Goal: Information Seeking & Learning: Learn about a topic

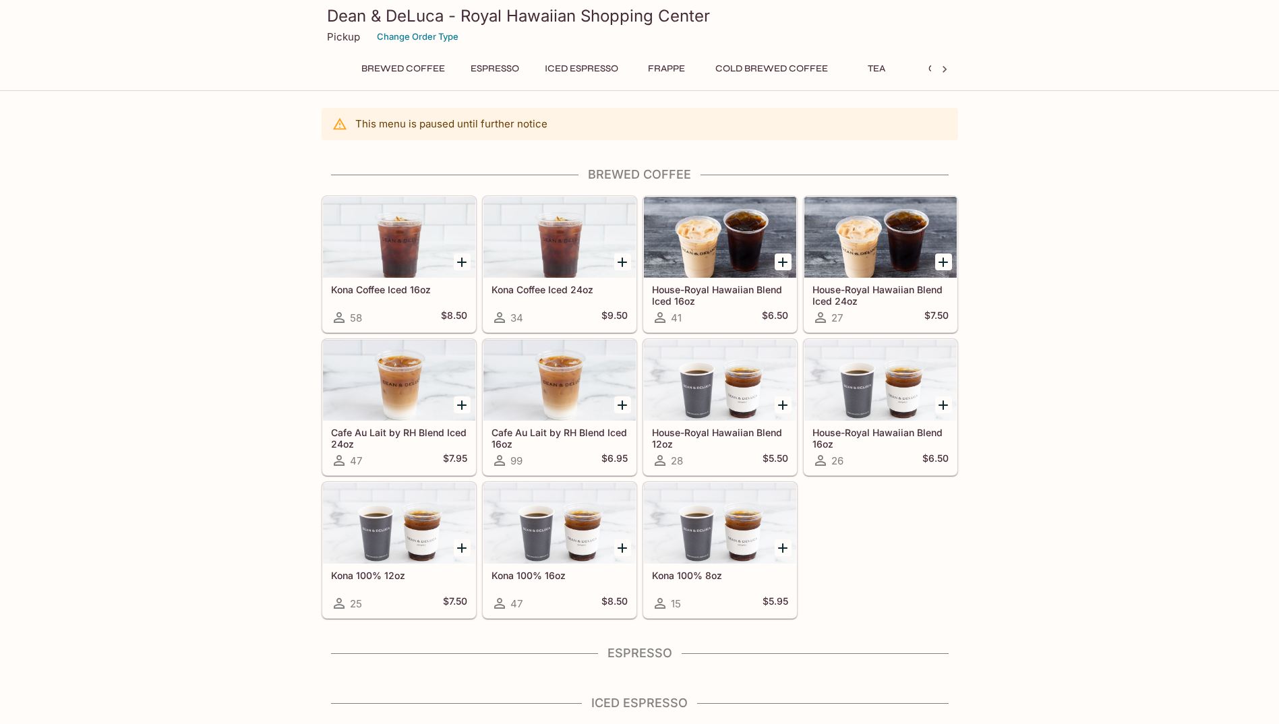
click at [662, 653] on h4 "Espresso" at bounding box center [640, 653] width 637 height 15
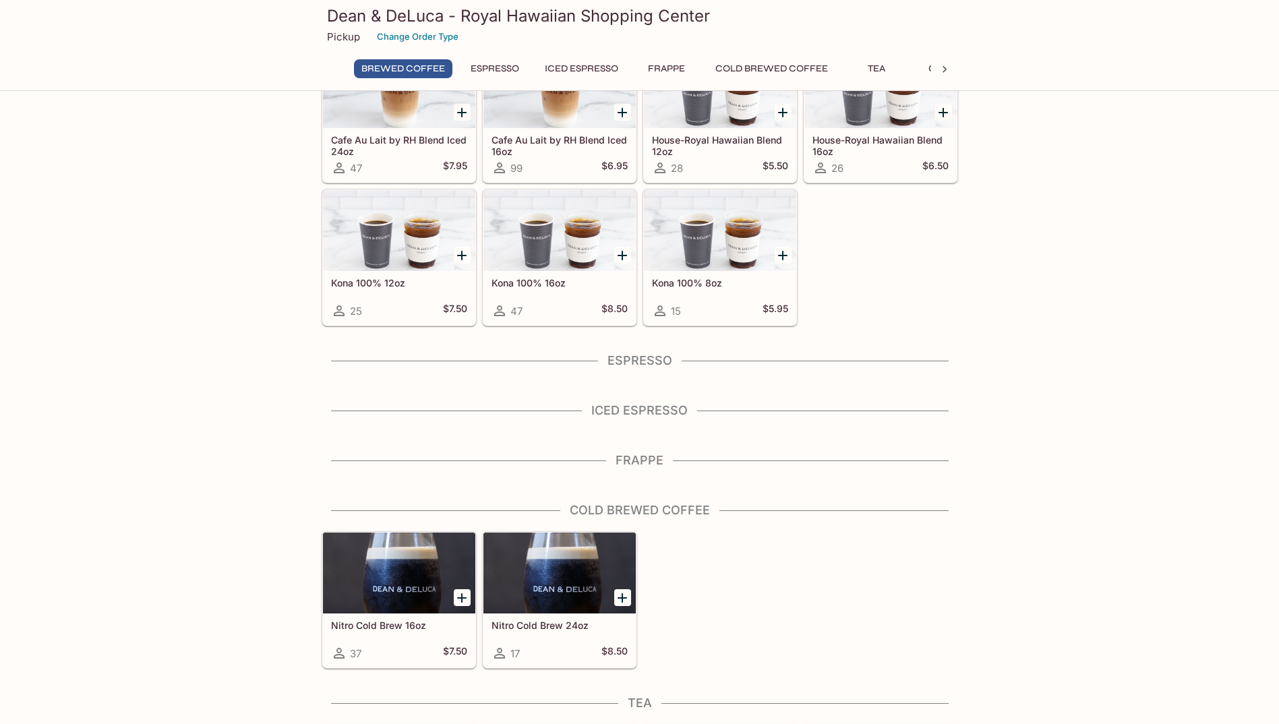
scroll to position [405, 0]
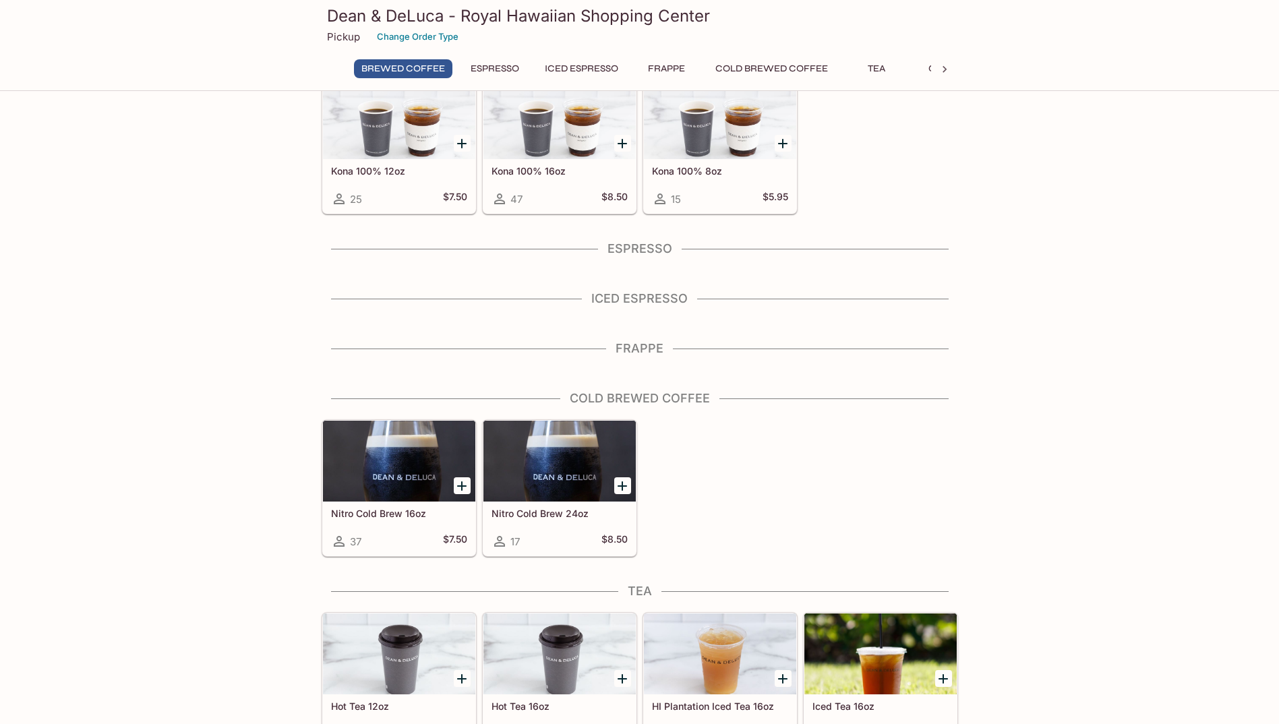
click at [628, 258] on div "Espresso" at bounding box center [640, 252] width 637 height 23
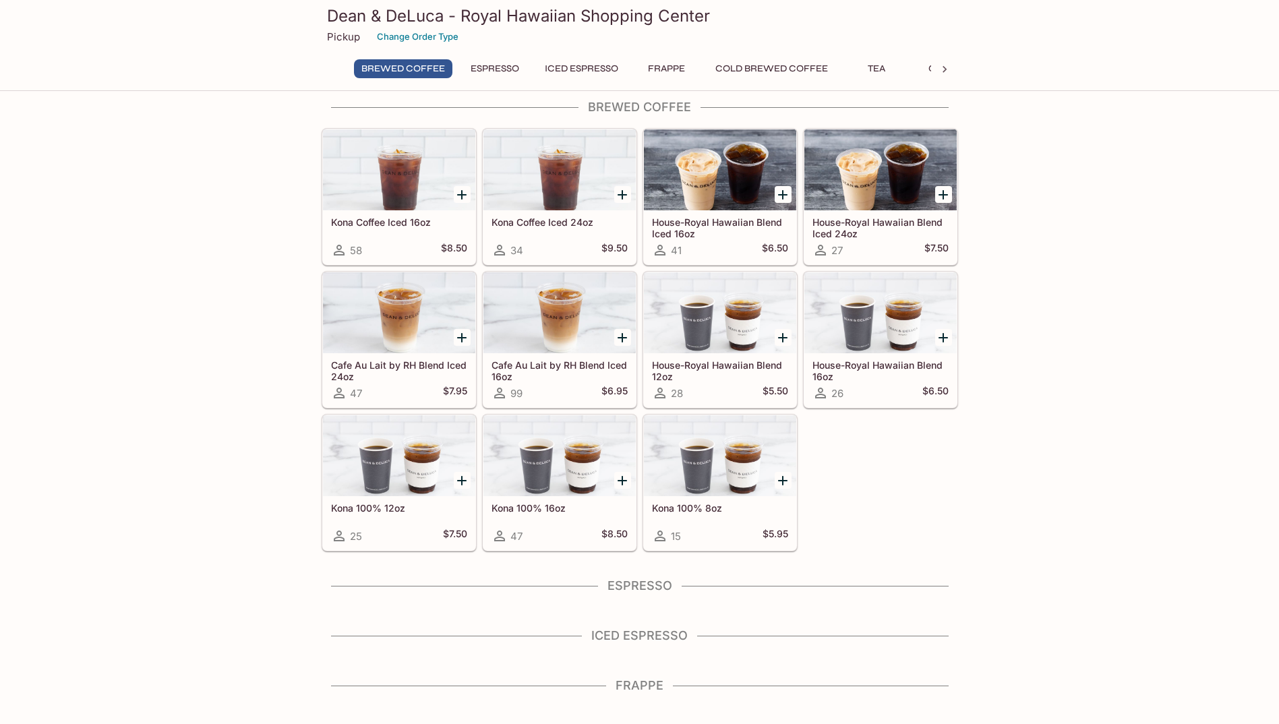
scroll to position [202, 0]
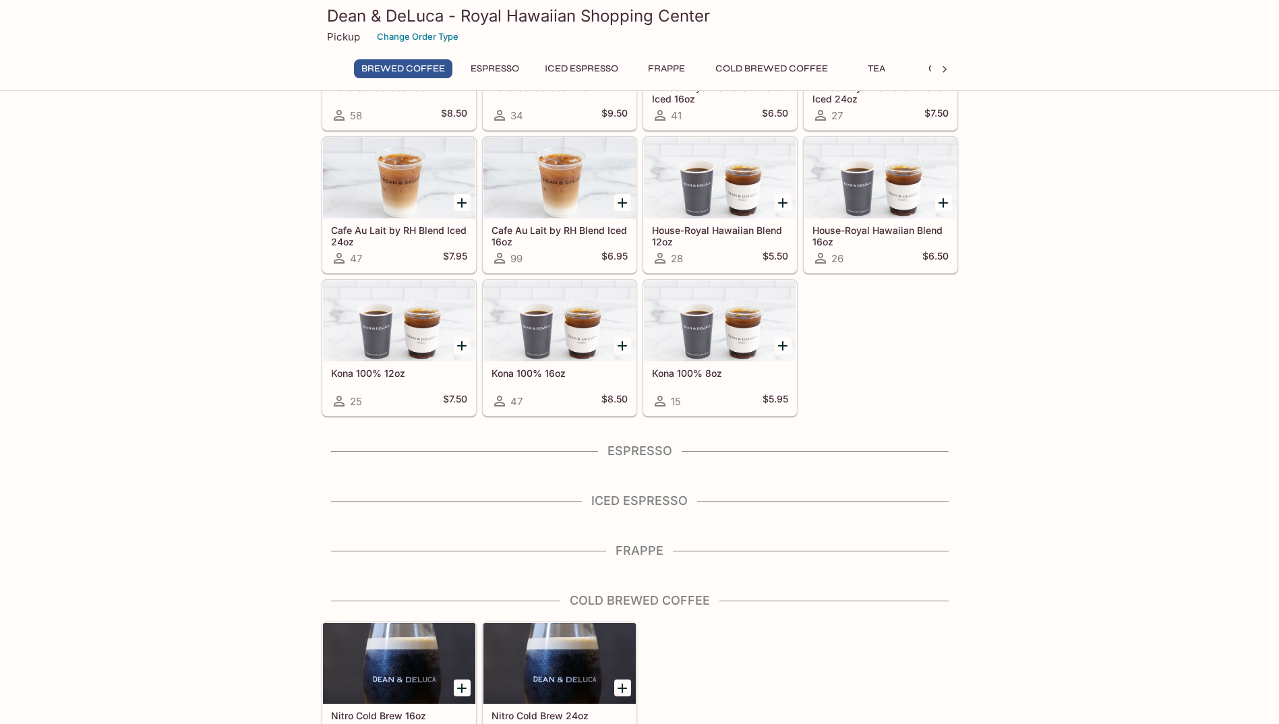
click at [490, 76] on button "Espresso" at bounding box center [494, 68] width 63 height 19
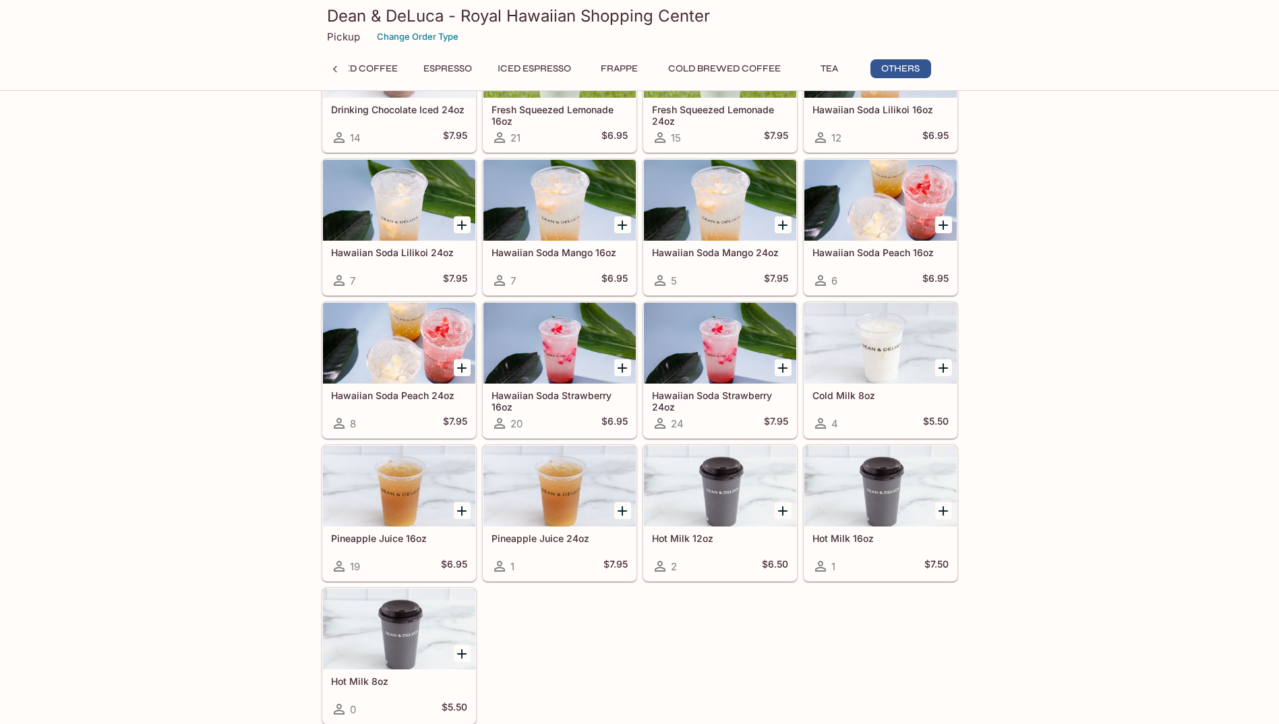
scroll to position [1481, 0]
click at [668, 67] on button "Cold Brewed Coffee" at bounding box center [724, 68] width 127 height 19
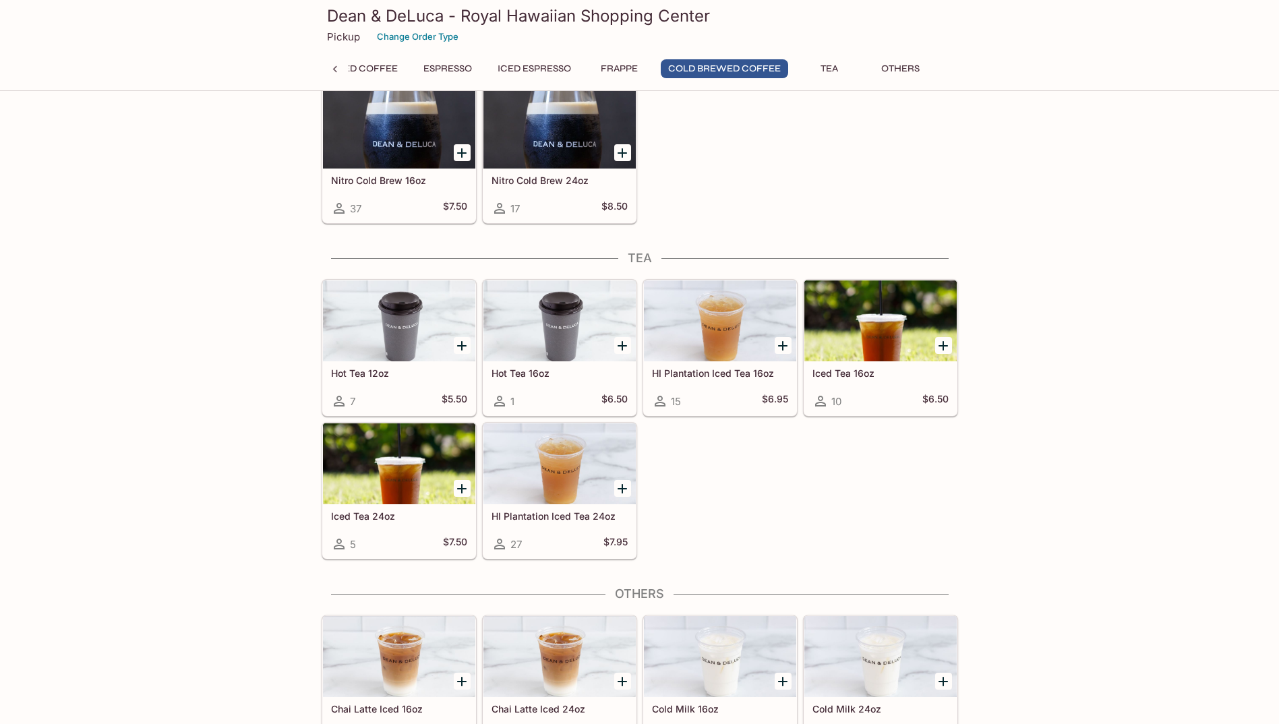
scroll to position [681, 0]
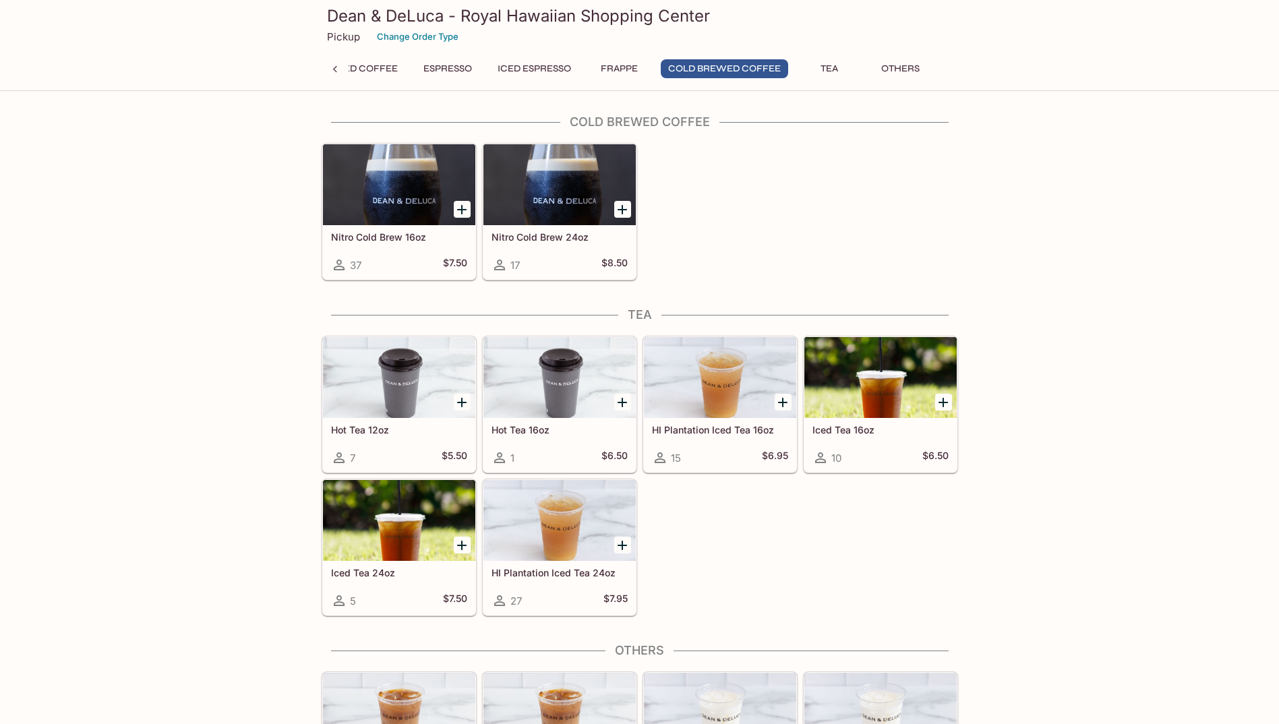
click at [606, 65] on button "Frappe" at bounding box center [619, 68] width 61 height 19
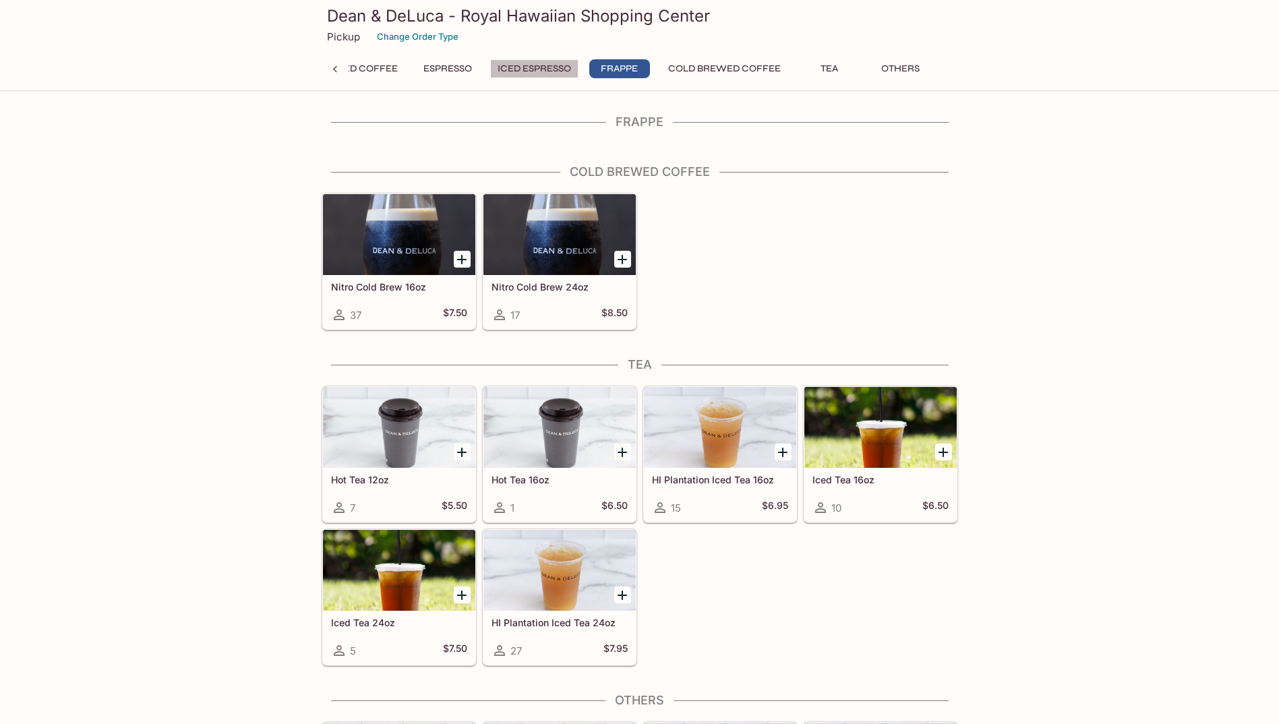
click at [549, 65] on button "Iced Espresso" at bounding box center [534, 68] width 88 height 19
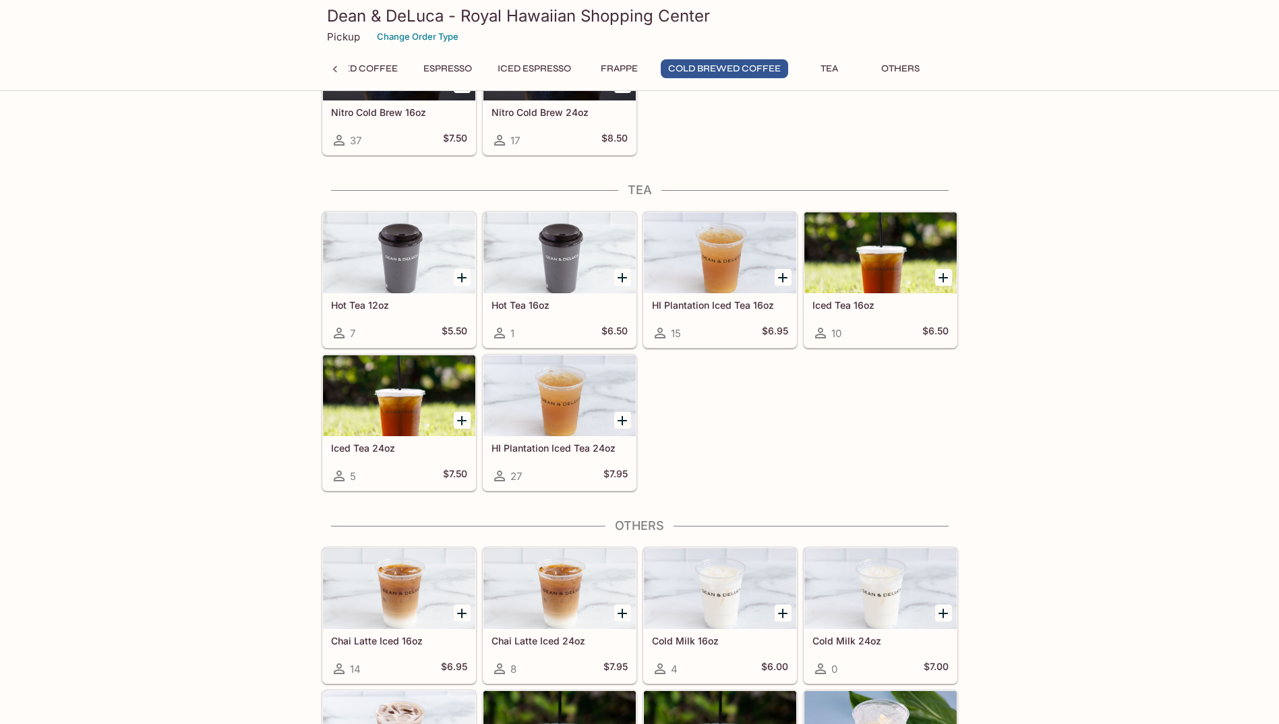
scroll to position [918, 0]
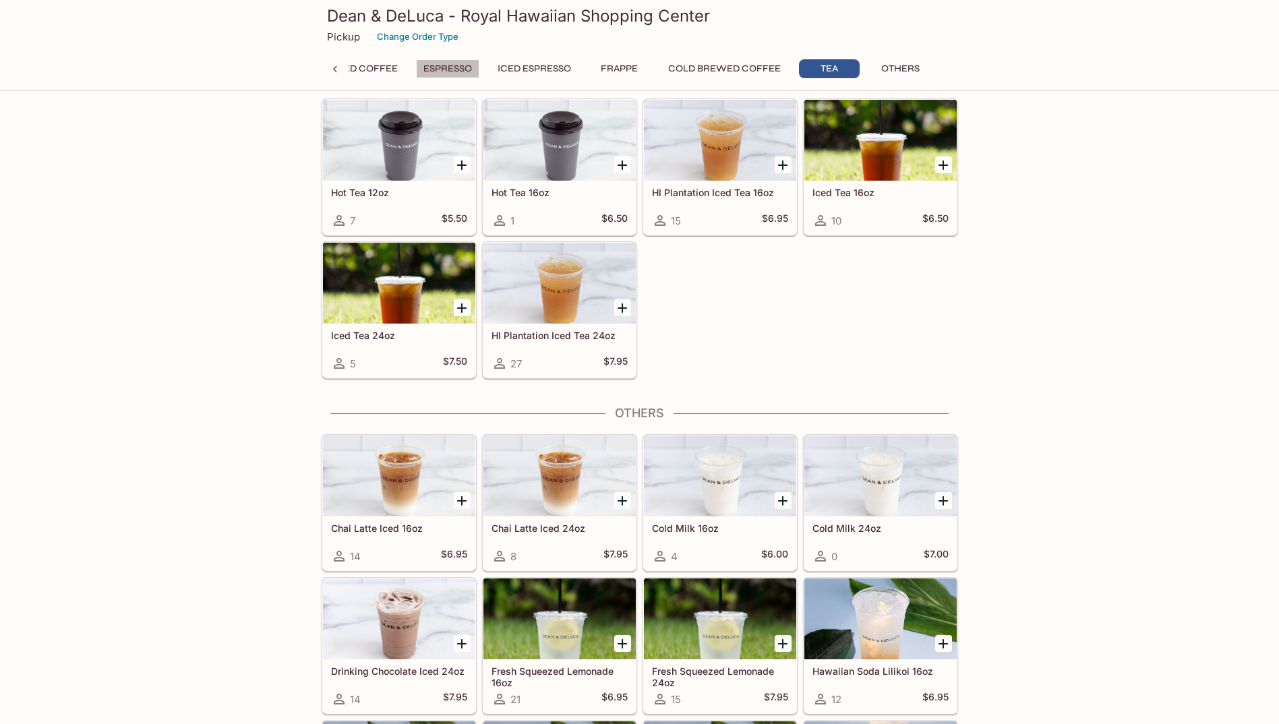
click at [469, 64] on button "Espresso" at bounding box center [447, 68] width 63 height 19
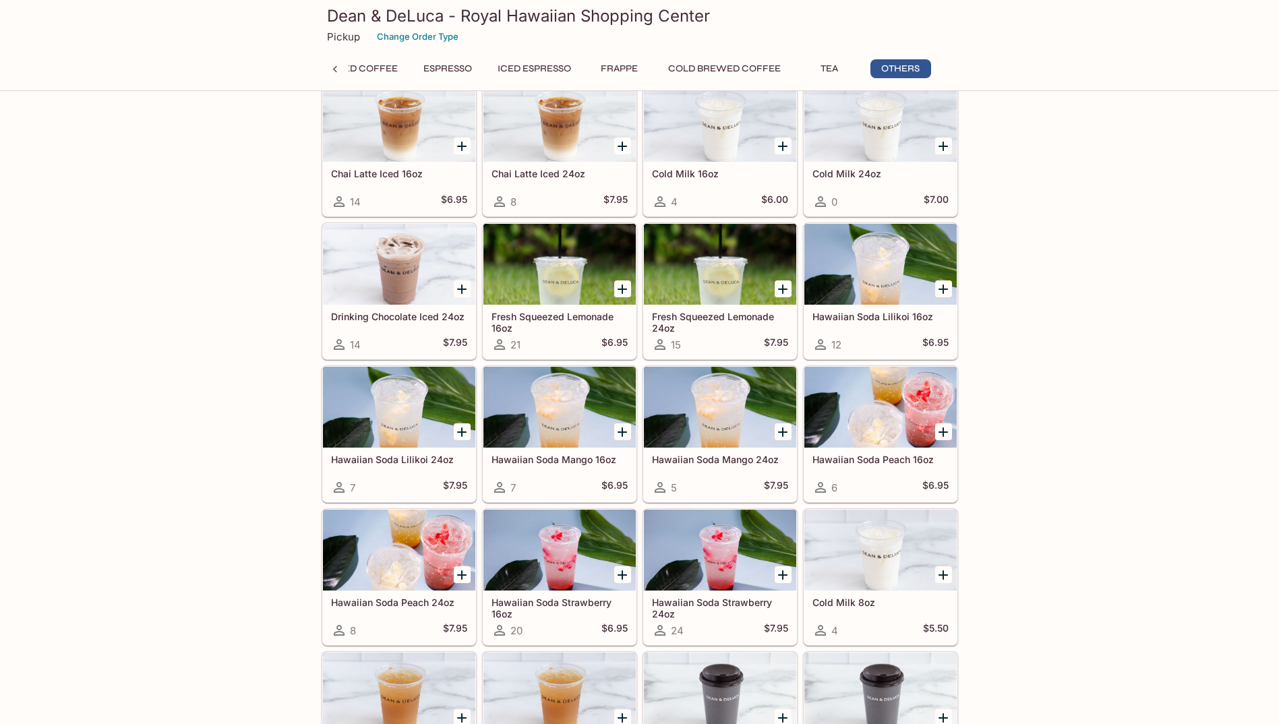
scroll to position [1481, 0]
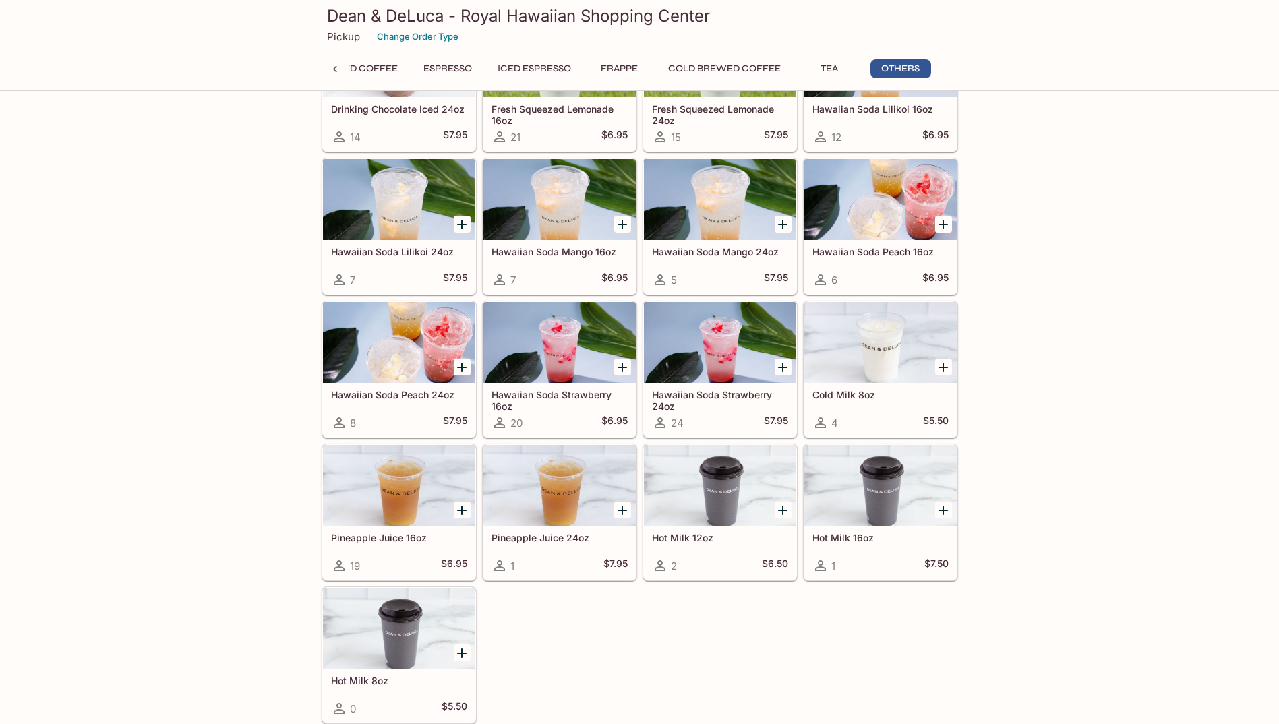
click at [390, 68] on button "Brewed Coffee" at bounding box center [356, 68] width 98 height 19
click at [521, 72] on button "Iced Espresso" at bounding box center [534, 68] width 88 height 19
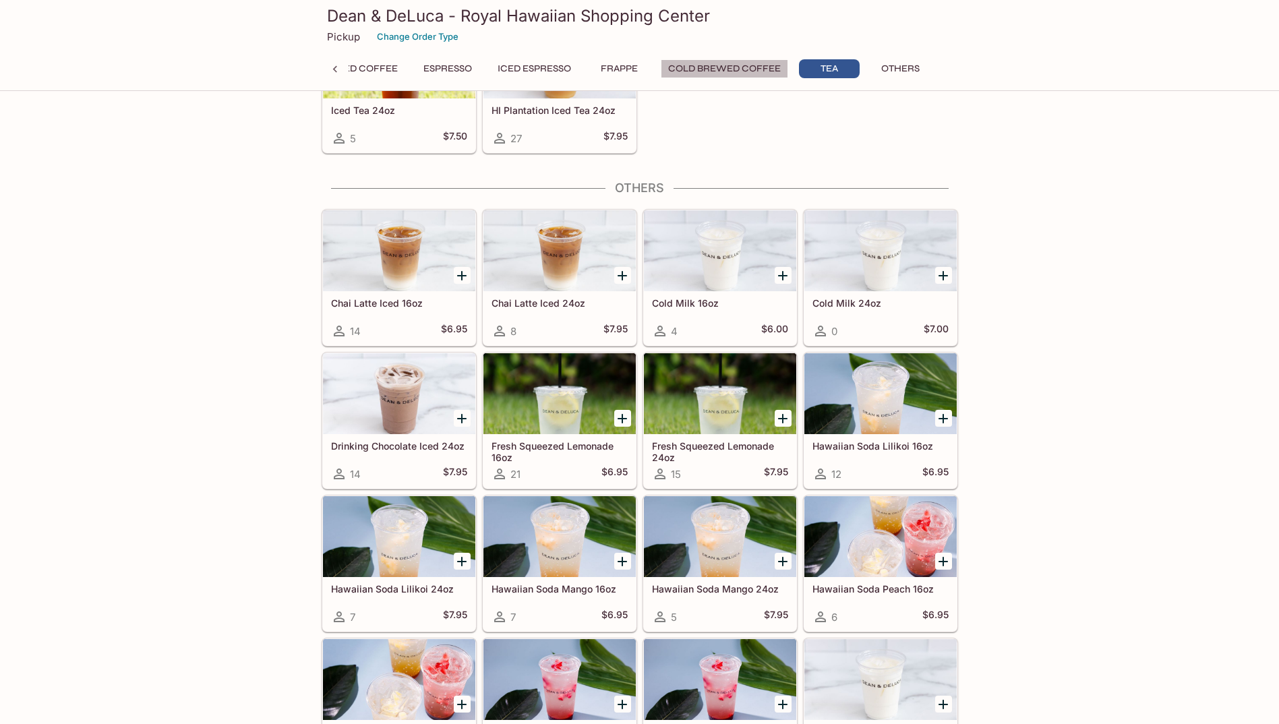
click at [678, 76] on button "Cold Brewed Coffee" at bounding box center [724, 68] width 127 height 19
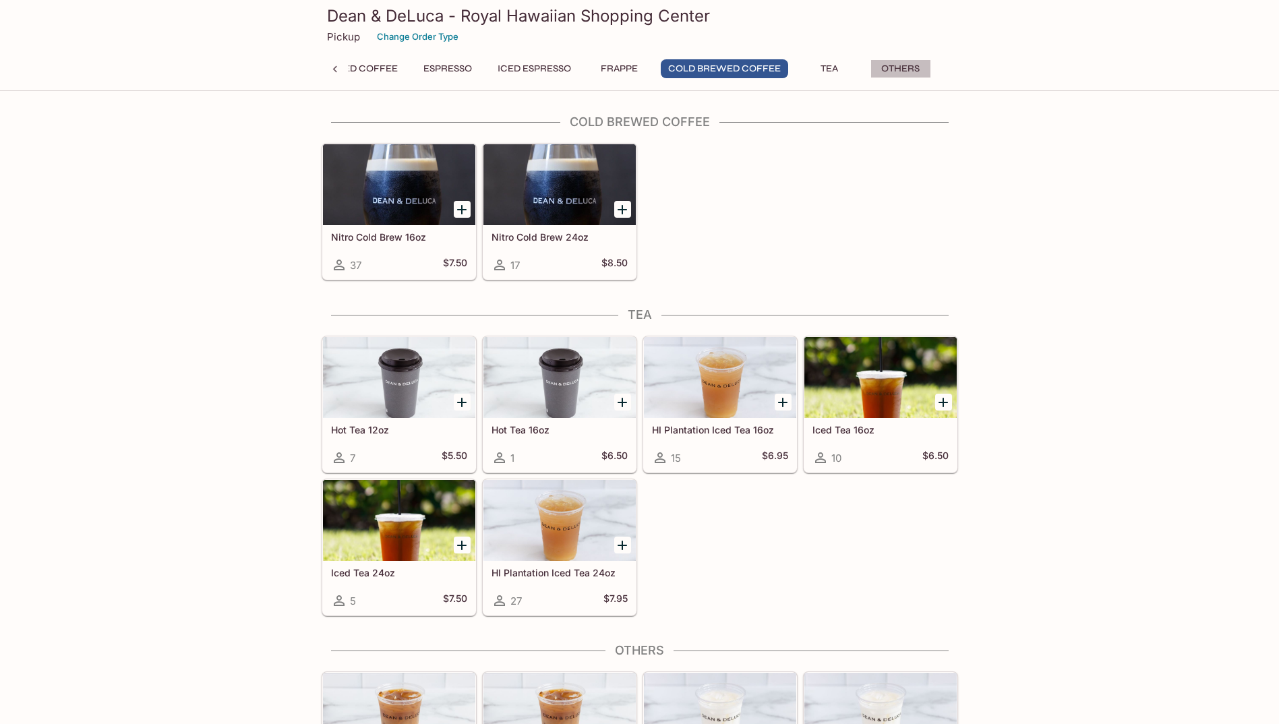
click at [893, 63] on button "Others" at bounding box center [901, 68] width 61 height 19
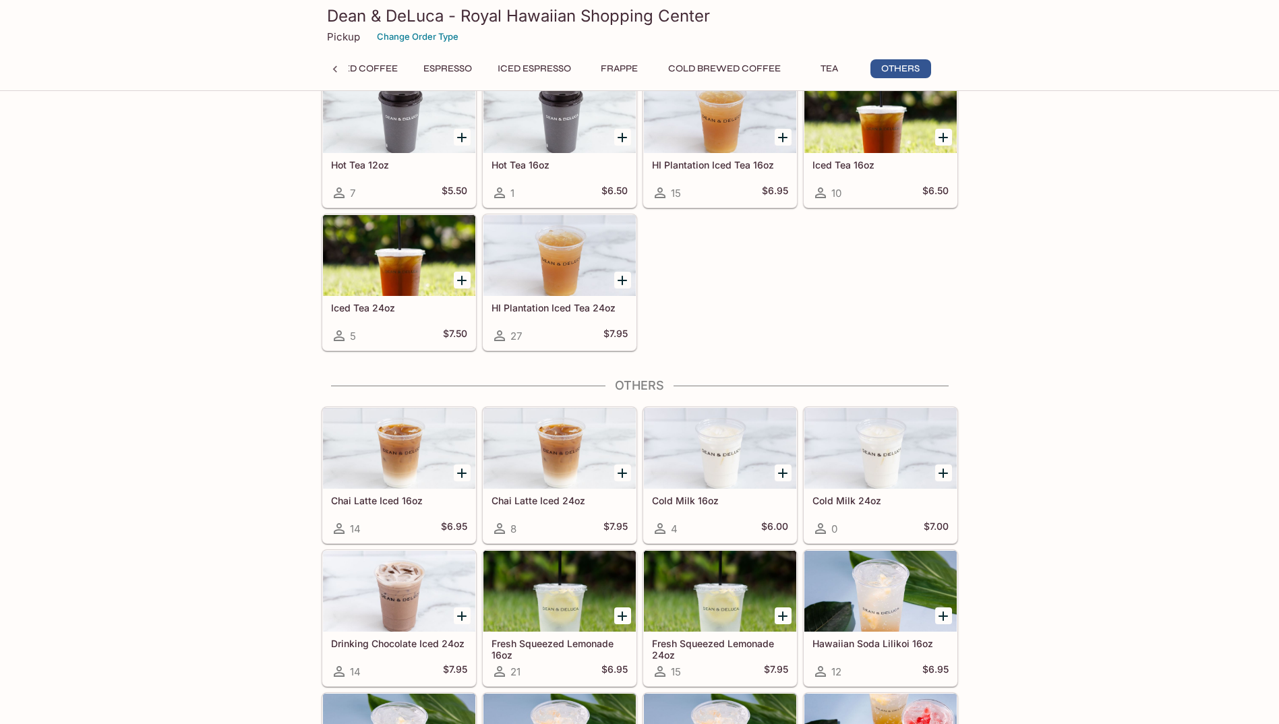
scroll to position [1210, 0]
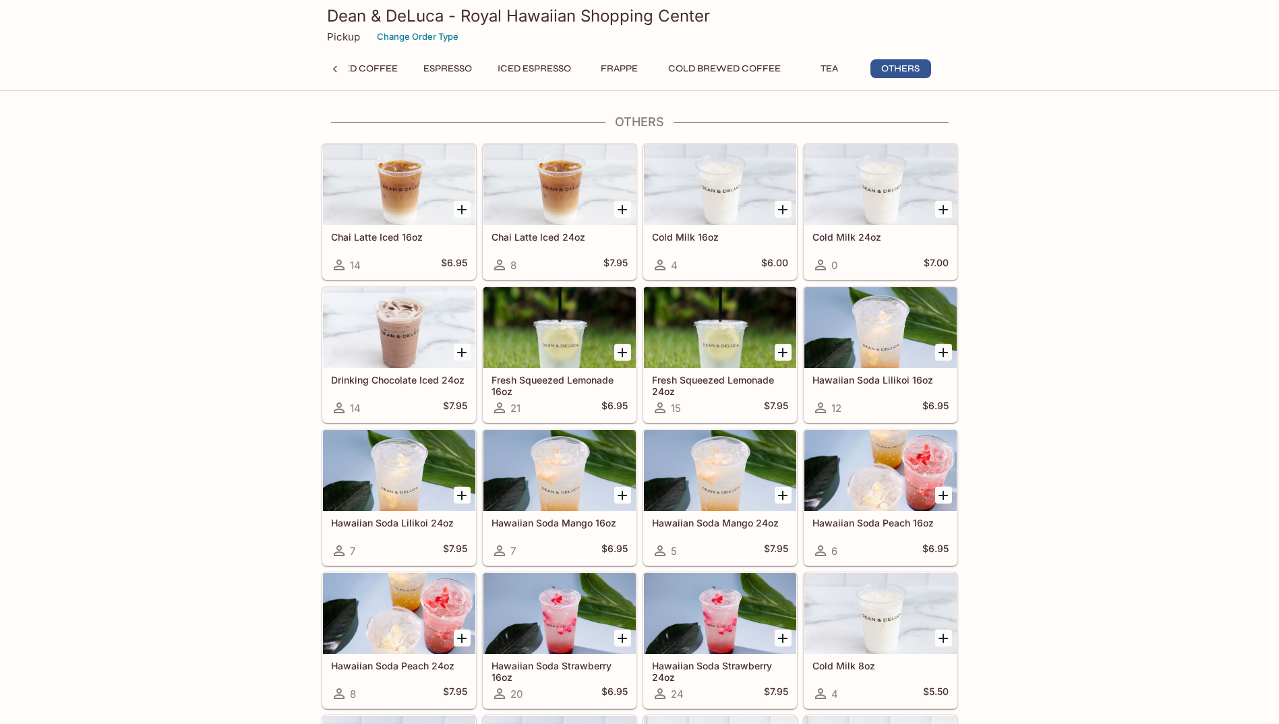
click at [773, 68] on button "Cold Brewed Coffee" at bounding box center [724, 68] width 127 height 19
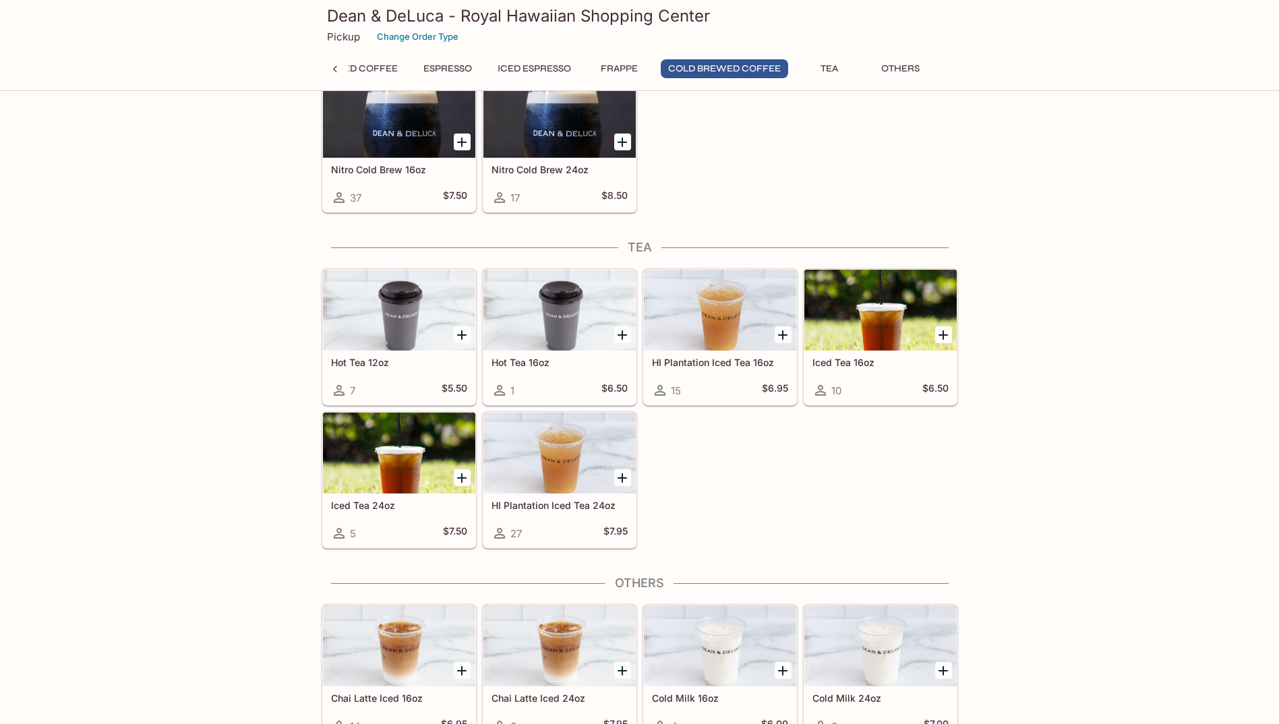
scroll to position [681, 0]
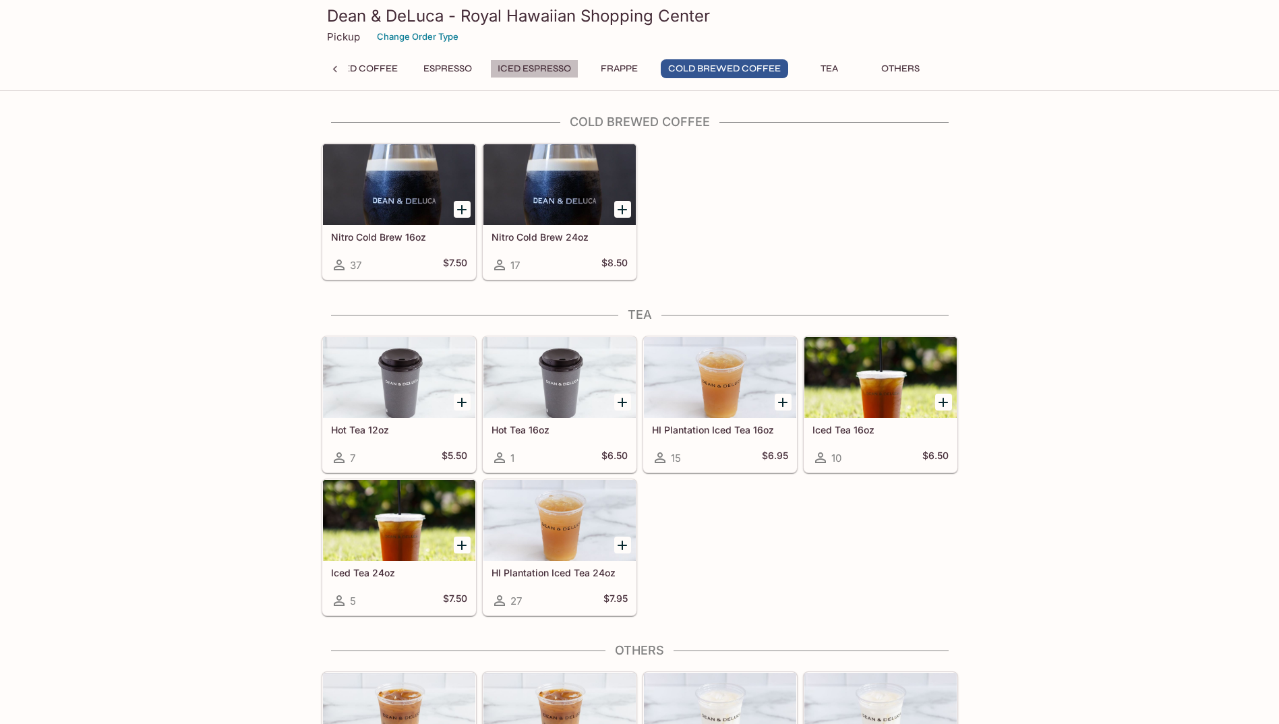
click at [560, 68] on button "Iced Espresso" at bounding box center [534, 68] width 88 height 19
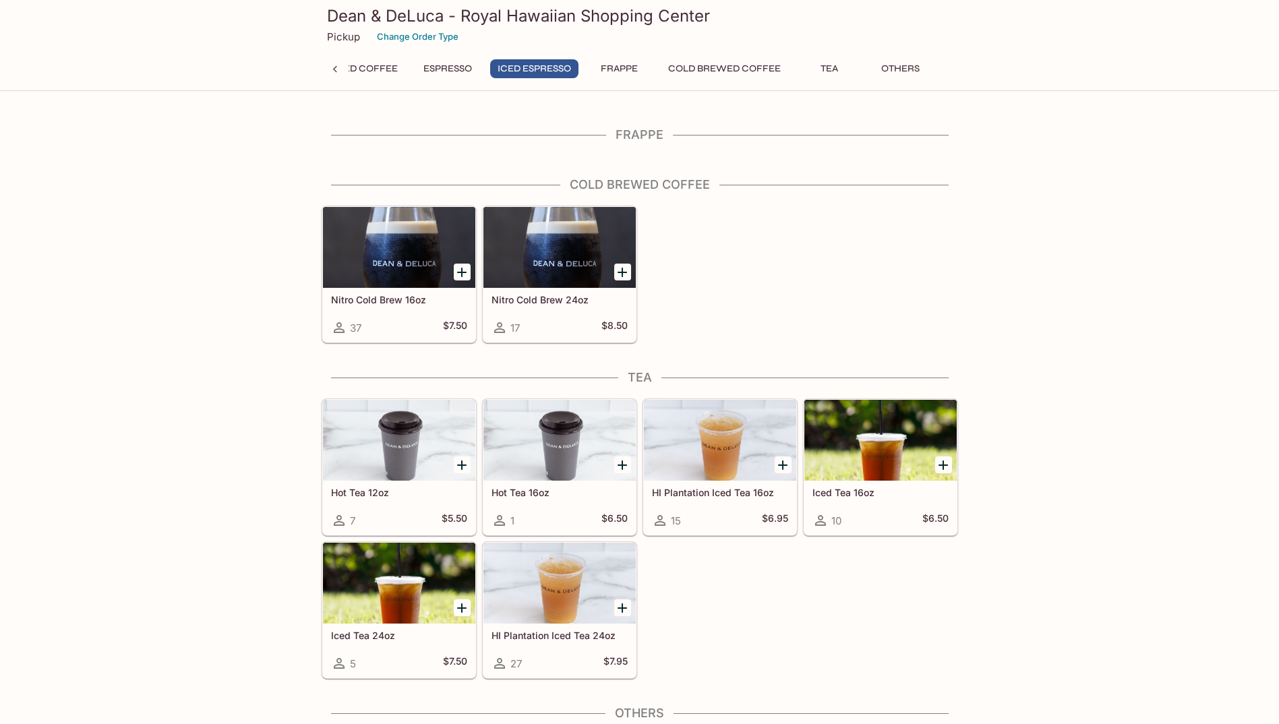
scroll to position [581, 0]
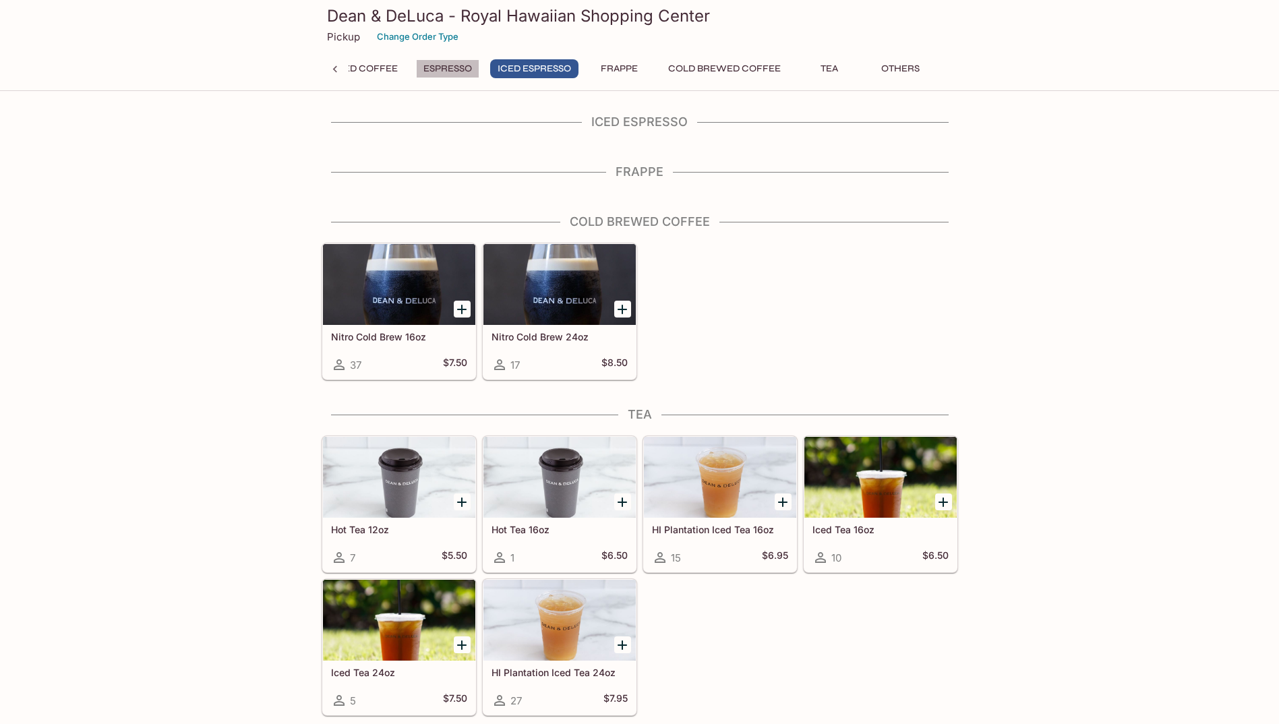
click at [461, 76] on button "Espresso" at bounding box center [447, 68] width 63 height 19
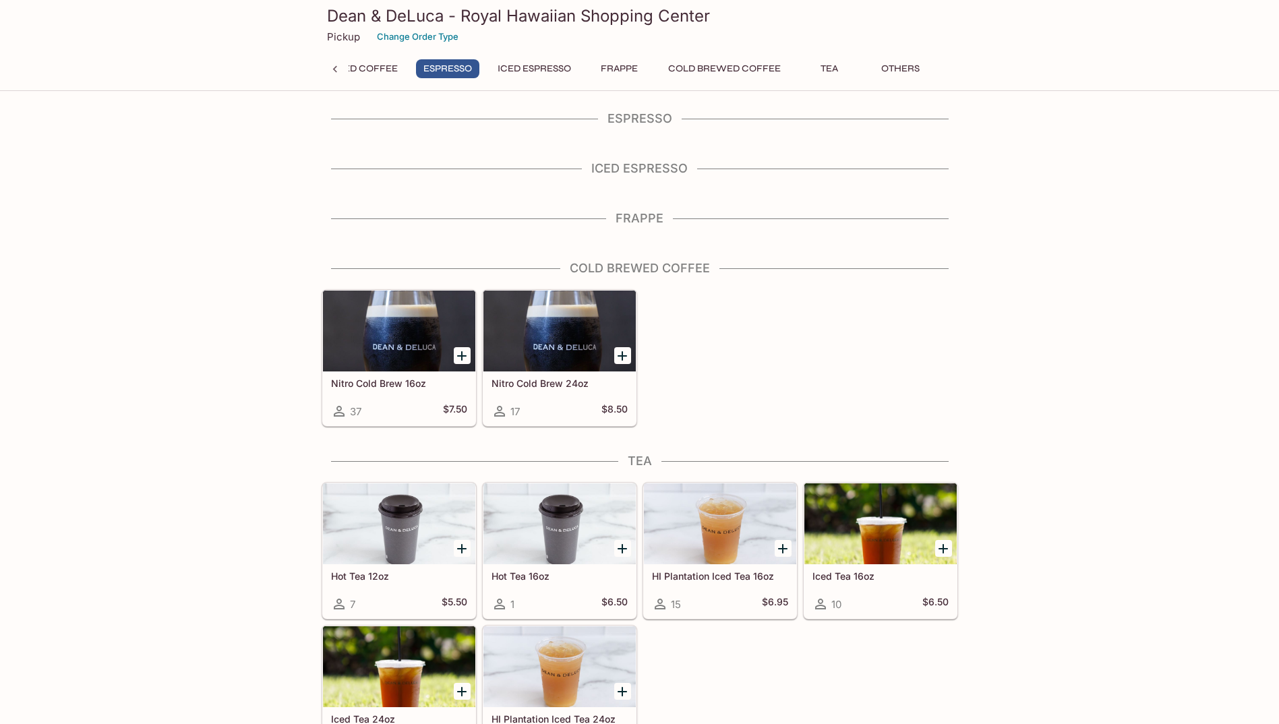
scroll to position [531, 0]
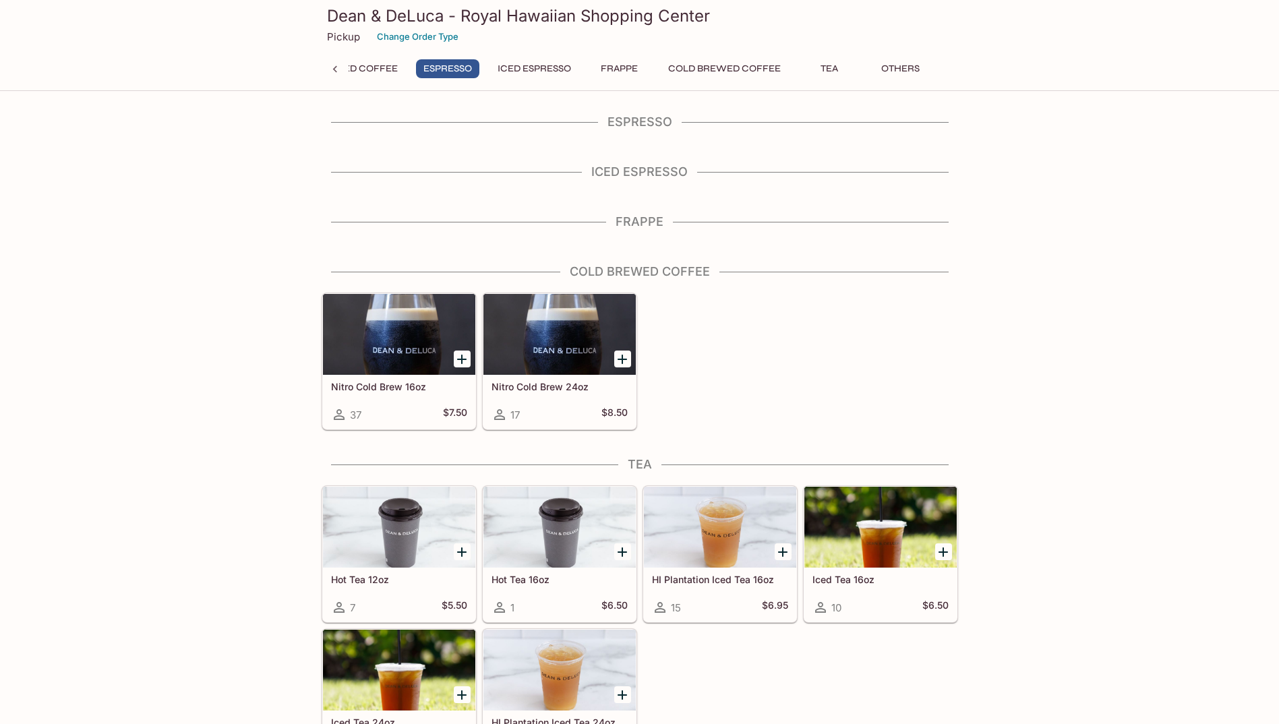
click at [387, 76] on button "Brewed Coffee" at bounding box center [356, 68] width 98 height 19
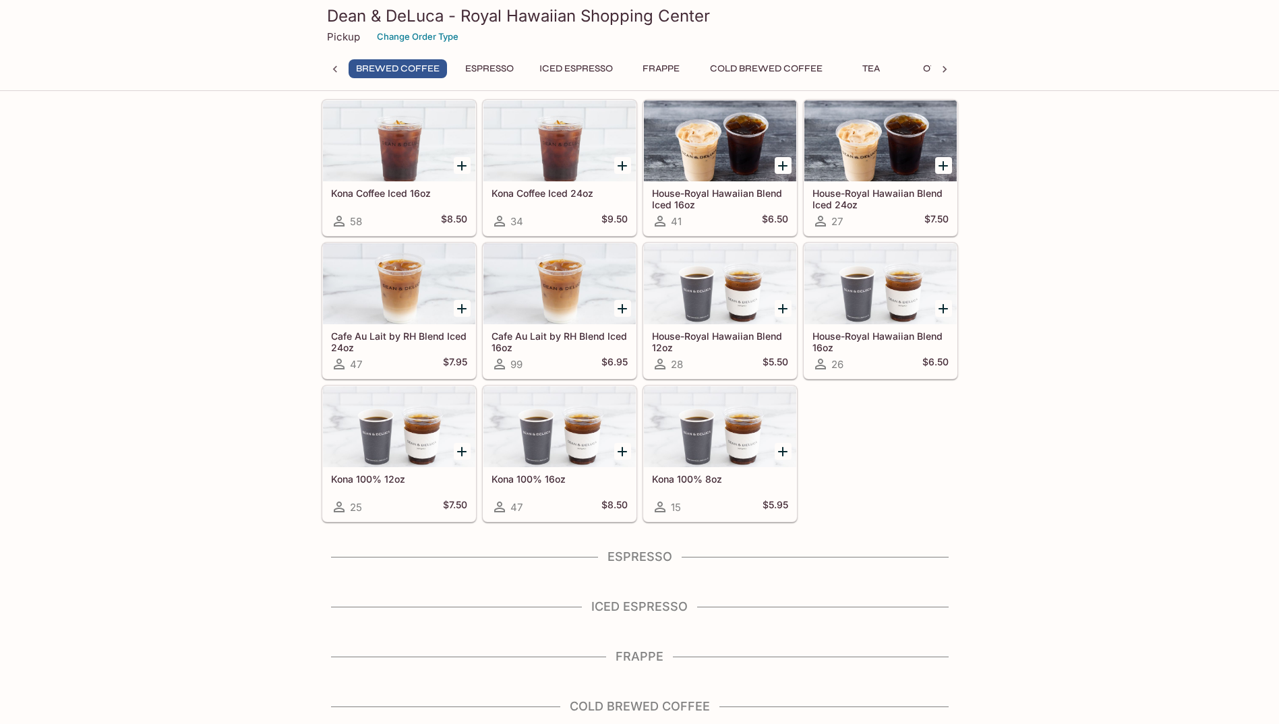
scroll to position [53, 0]
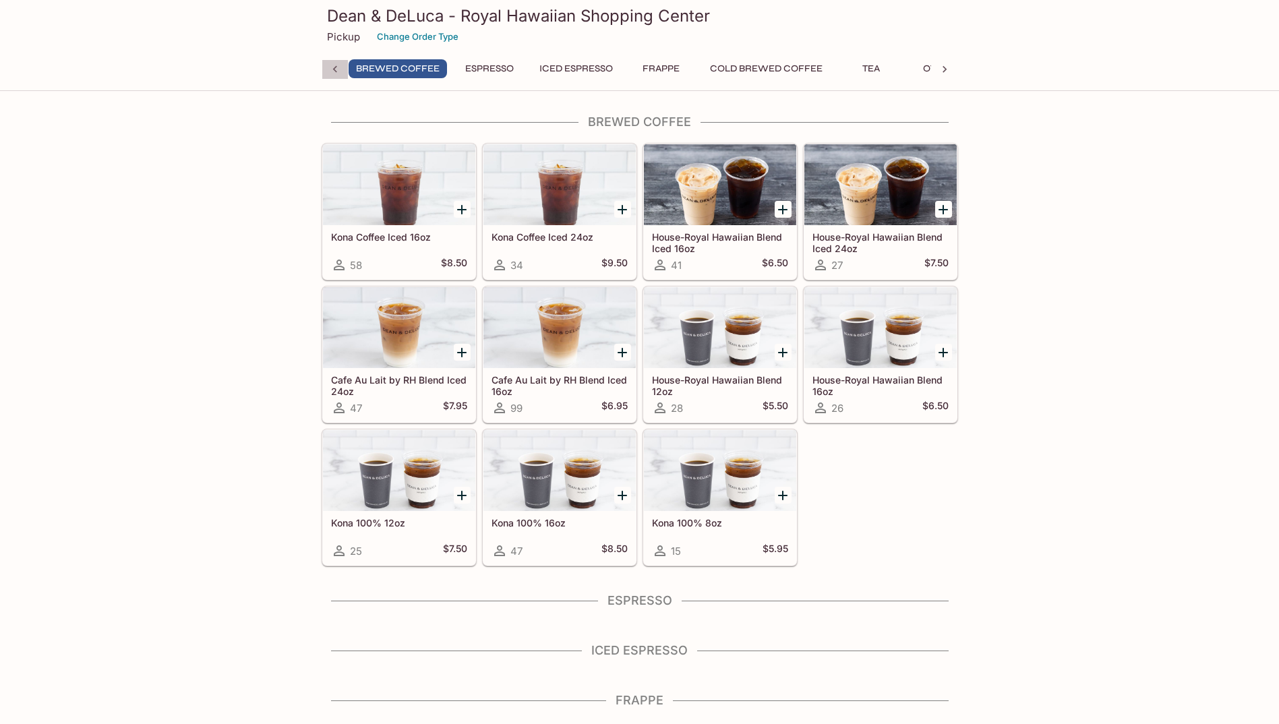
click at [338, 71] on icon at bounding box center [334, 69] width 13 height 13
click at [753, 72] on button "Cold Brewed Coffee" at bounding box center [771, 68] width 127 height 19
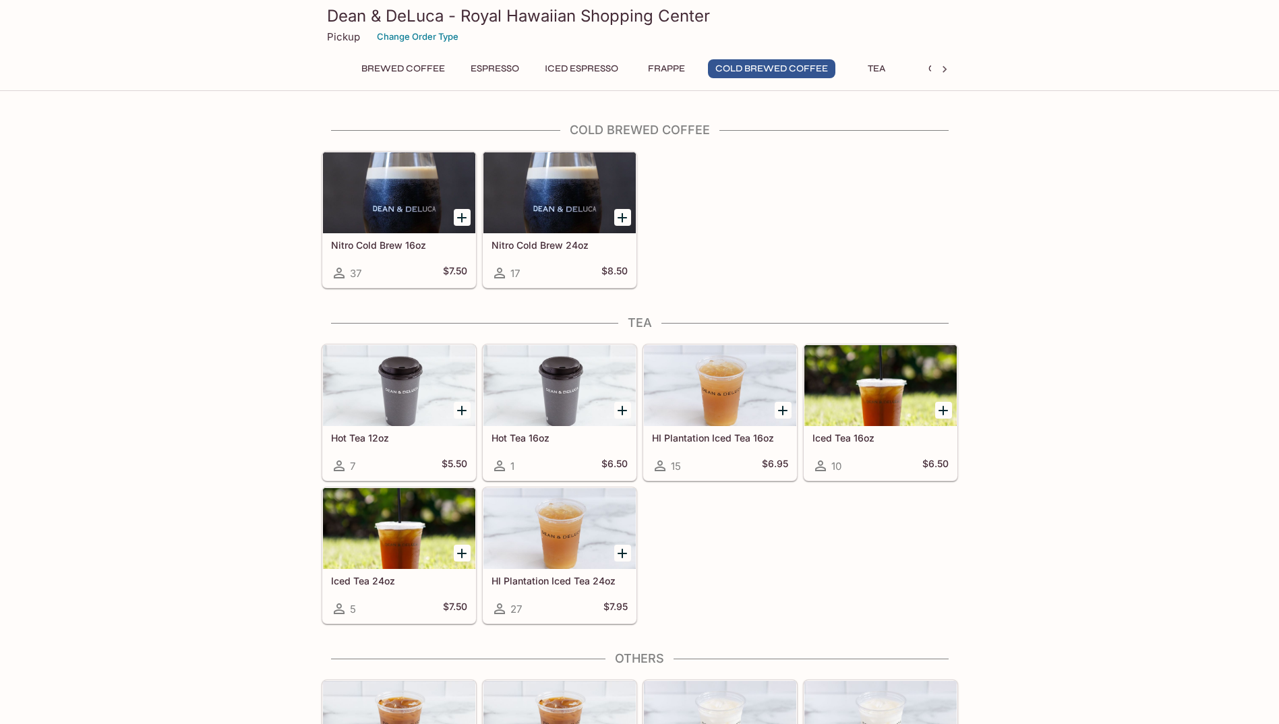
scroll to position [681, 0]
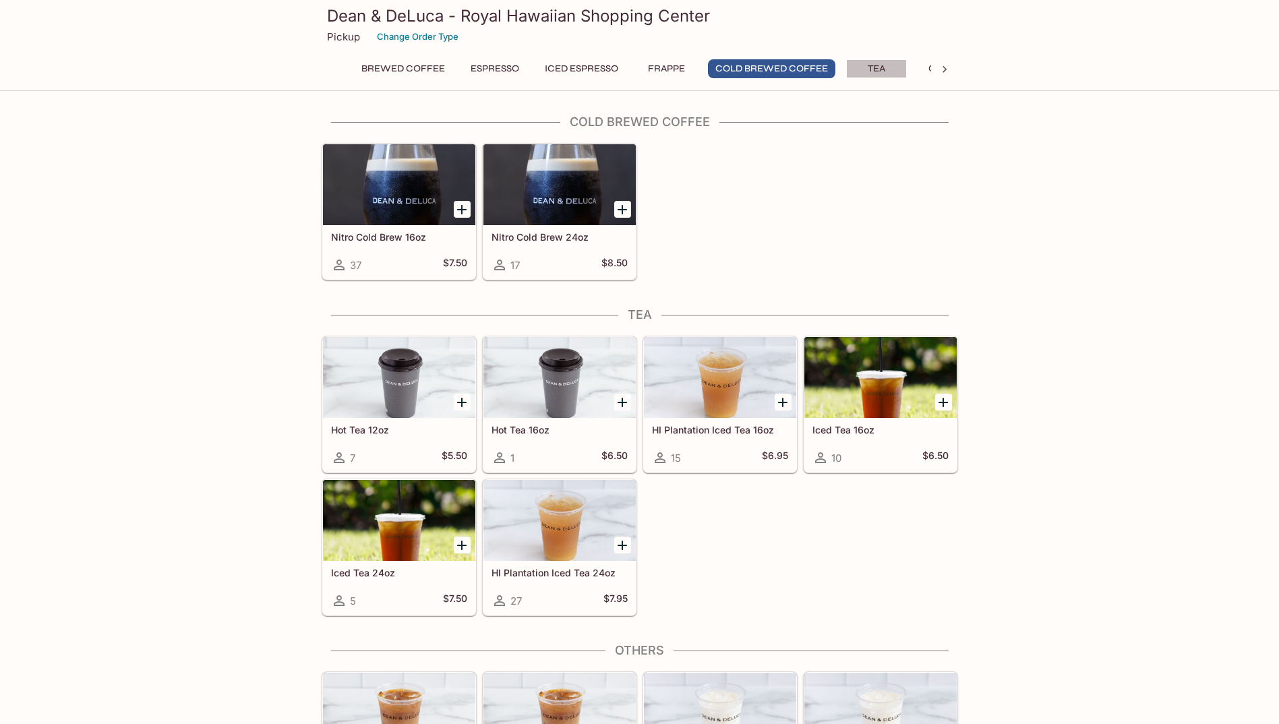
click at [868, 71] on button "Tea" at bounding box center [876, 68] width 61 height 19
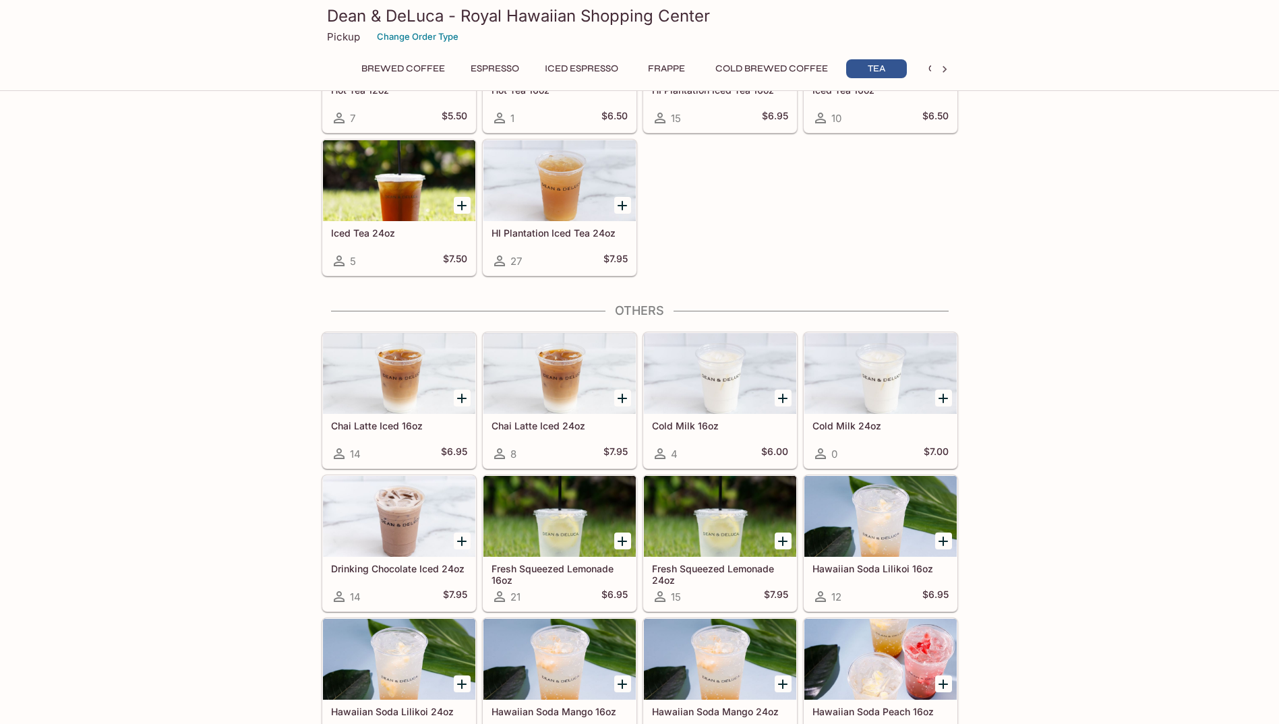
scroll to position [1144, 0]
